Goal: Information Seeking & Learning: Learn about a topic

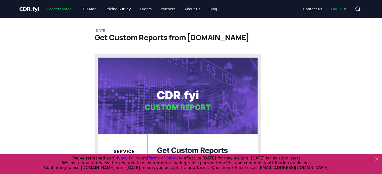
click at [58, 7] on link "Leaderboards" at bounding box center [59, 9] width 32 height 9
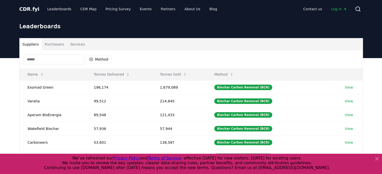
click at [340, 40] on div "Suppliers Purchasers Services" at bounding box center [191, 44] width 343 height 12
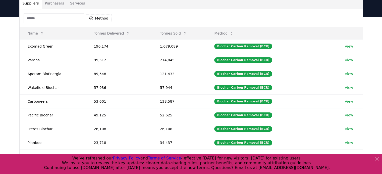
scroll to position [38, 0]
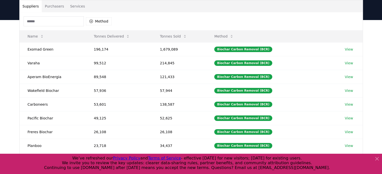
click at [5, 82] on div "Suppliers Purchasers Services Method Name Tonnes Delivered Tonnes Sold Method E…" at bounding box center [191, 120] width 382 height 201
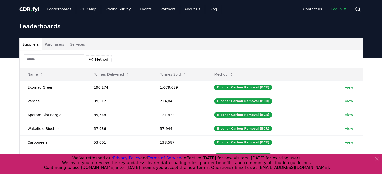
click at [31, 11] on span "CDR . fyi" at bounding box center [29, 9] width 20 height 6
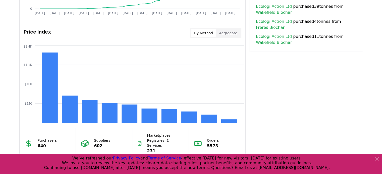
scroll to position [397, 0]
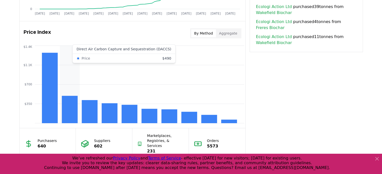
drag, startPoint x: 67, startPoint y: 101, endPoint x: 40, endPoint y: 129, distance: 39.2
drag, startPoint x: 40, startPoint y: 129, endPoint x: 34, endPoint y: 140, distance: 12.6
drag, startPoint x: 40, startPoint y: 141, endPoint x: 26, endPoint y: 161, distance: 24.4
click at [41, 149] on div "Purchasers 640" at bounding box center [48, 143] width 56 height 31
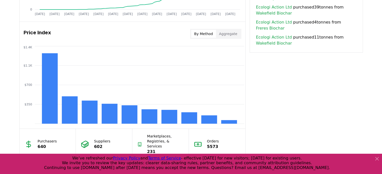
drag, startPoint x: 26, startPoint y: 161, endPoint x: 0, endPoint y: 186, distance: 36.2
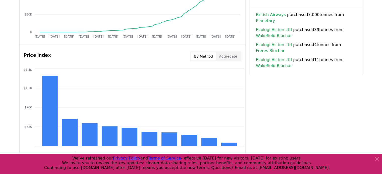
scroll to position [347, 0]
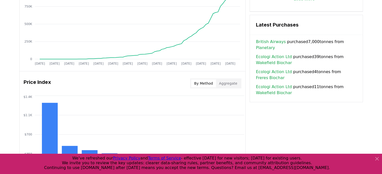
drag, startPoint x: 0, startPoint y: 186, endPoint x: 10, endPoint y: 54, distance: 132.3
click at [10, 54] on div "Unlock full market insights with our Partner Portal Free to all users with a wo…" at bounding box center [191, 29] width 382 height 402
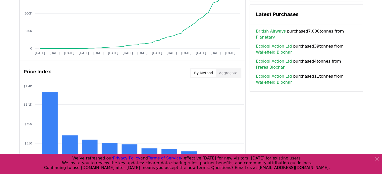
scroll to position [373, 0]
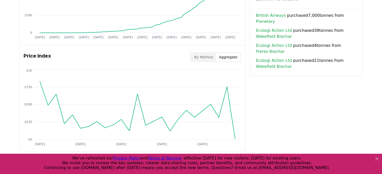
click at [227, 59] on button "Aggregate" at bounding box center [228, 57] width 24 height 8
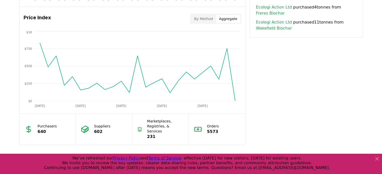
scroll to position [410, 0]
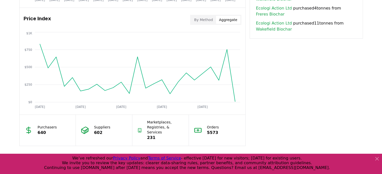
click at [207, 21] on button "By Method" at bounding box center [203, 20] width 25 height 8
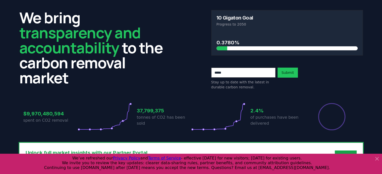
scroll to position [0, 0]
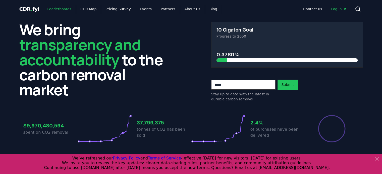
click at [67, 9] on link "Leaderboards" at bounding box center [59, 9] width 32 height 9
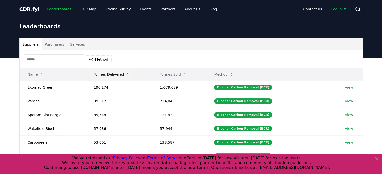
scroll to position [25, 0]
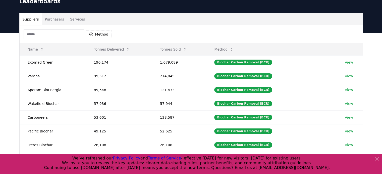
click at [374, 157] on icon at bounding box center [376, 159] width 6 height 6
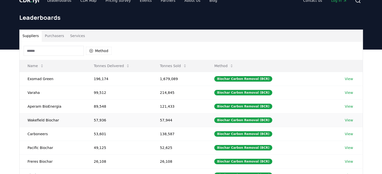
scroll to position [0, 0]
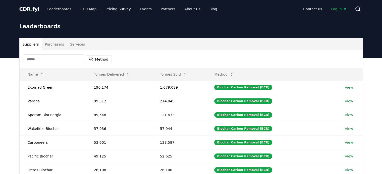
click at [338, 10] on span "Log in" at bounding box center [339, 9] width 16 height 5
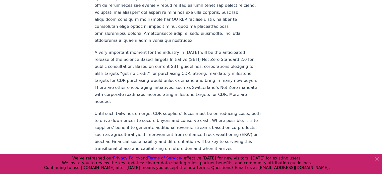
scroll to position [787, 0]
